Goal: Task Accomplishment & Management: Use online tool/utility

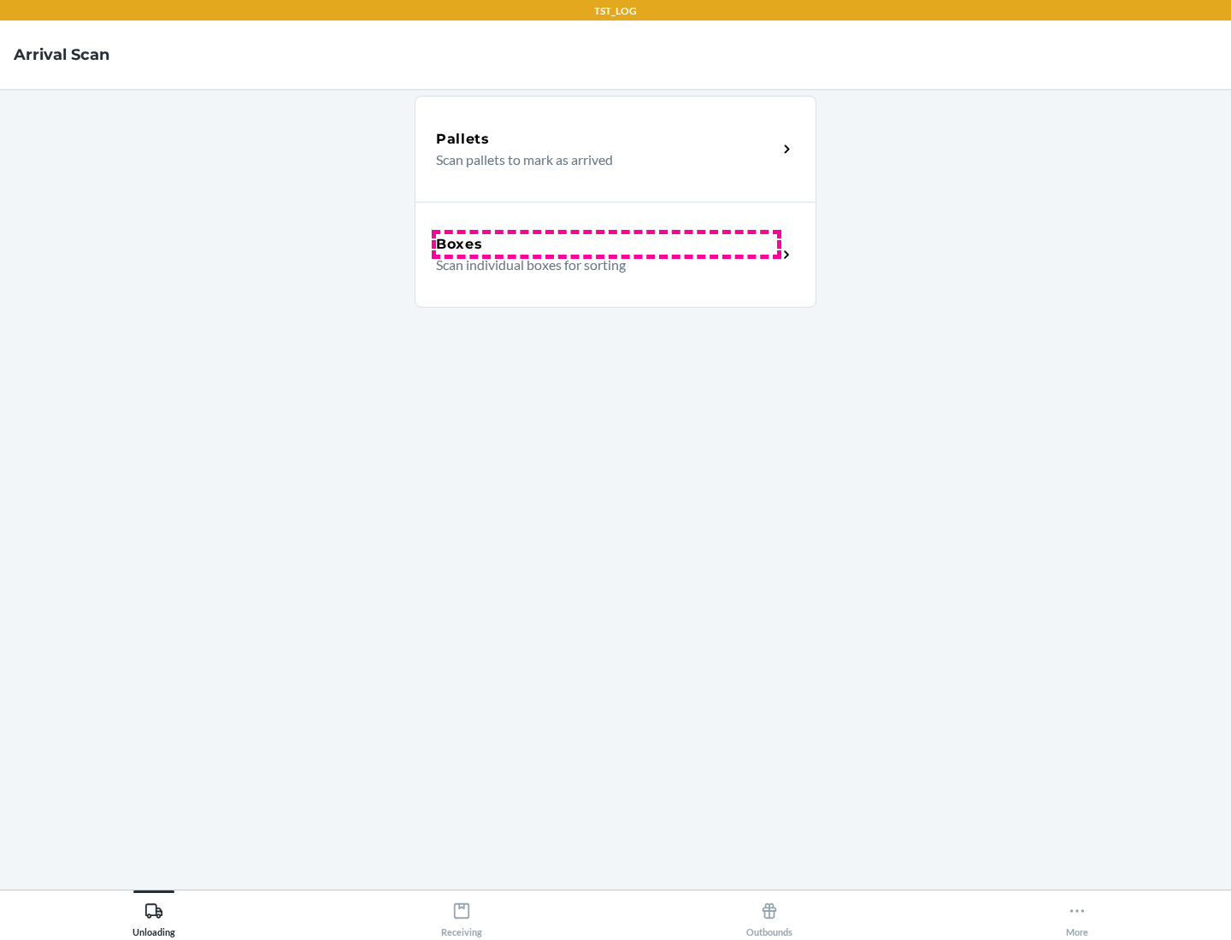
click at [606, 244] on div "Boxes" at bounding box center [606, 244] width 341 height 21
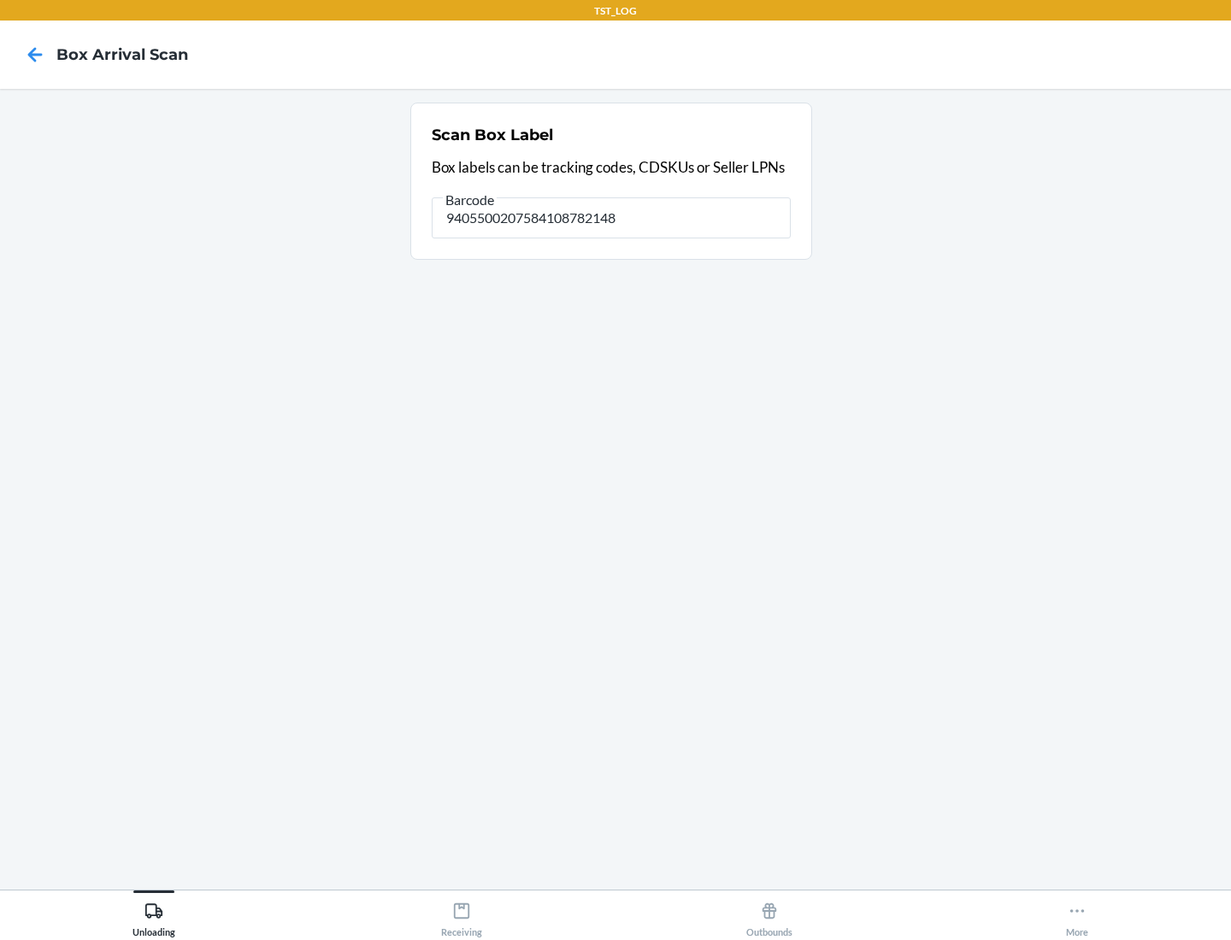
type input "9405500207584108782148"
